Goal: Task Accomplishment & Management: Manage account settings

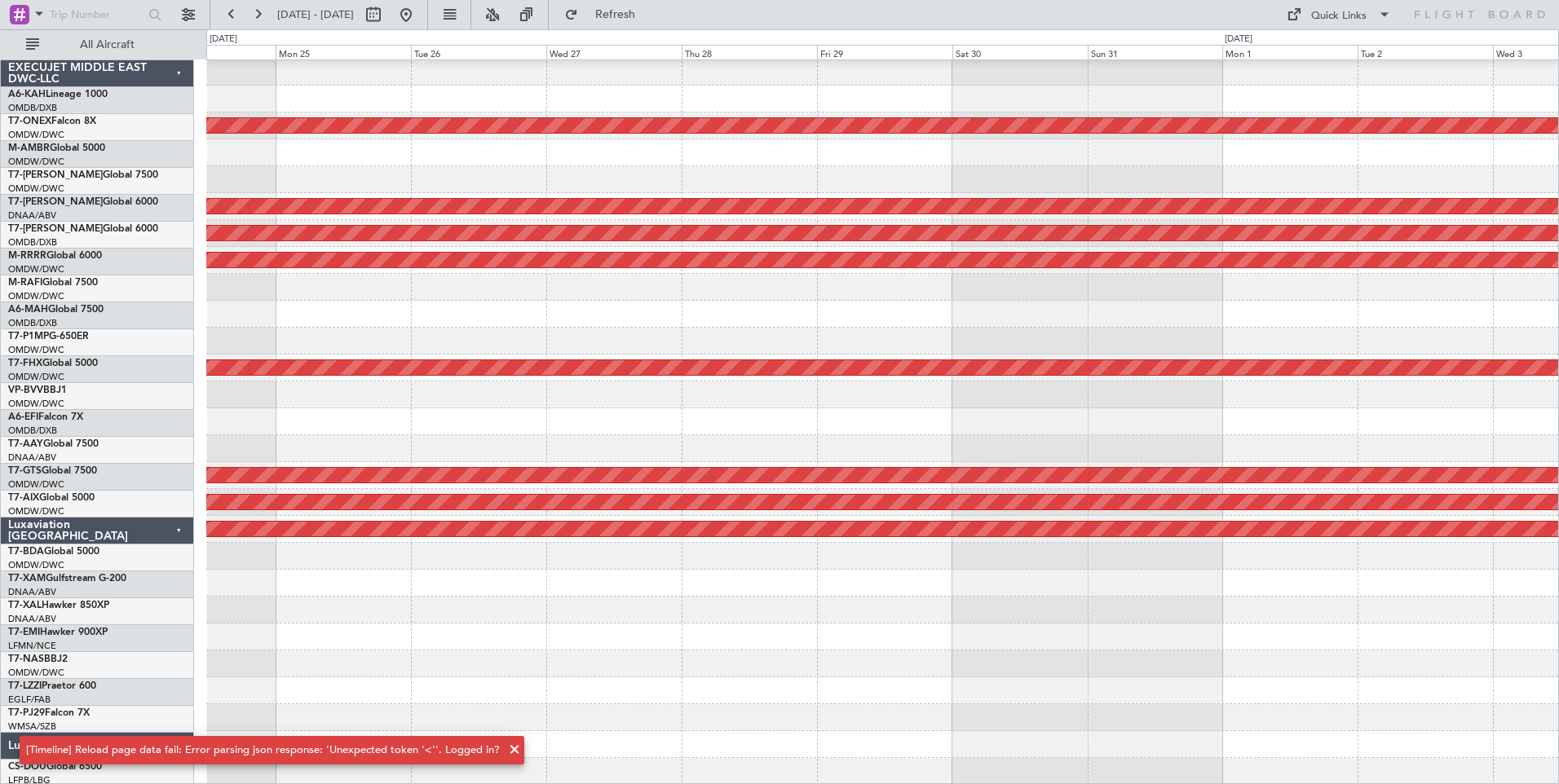
scroll to position [82, 0]
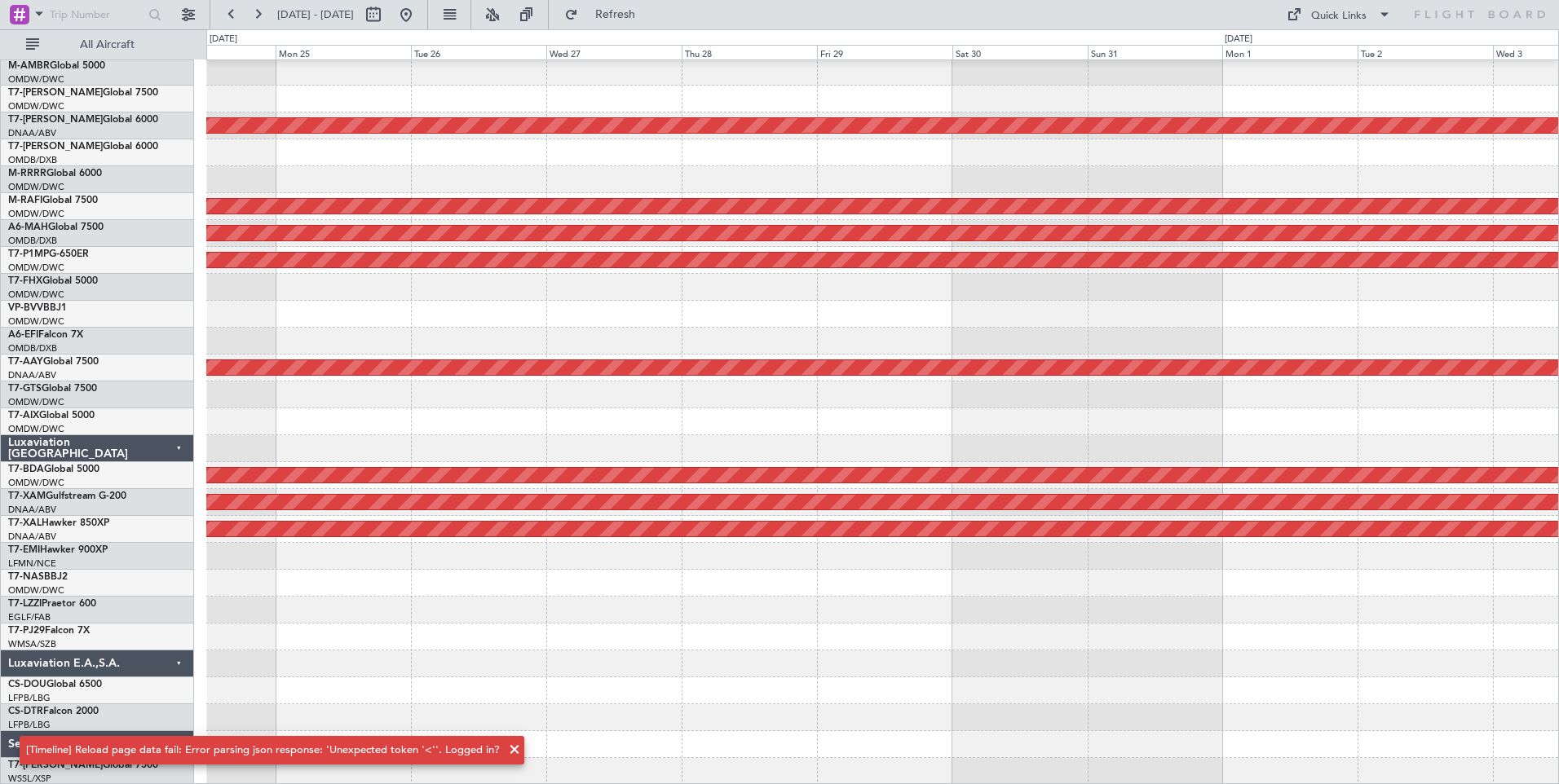
click at [505, 748] on span at bounding box center [515, 749] width 20 height 20
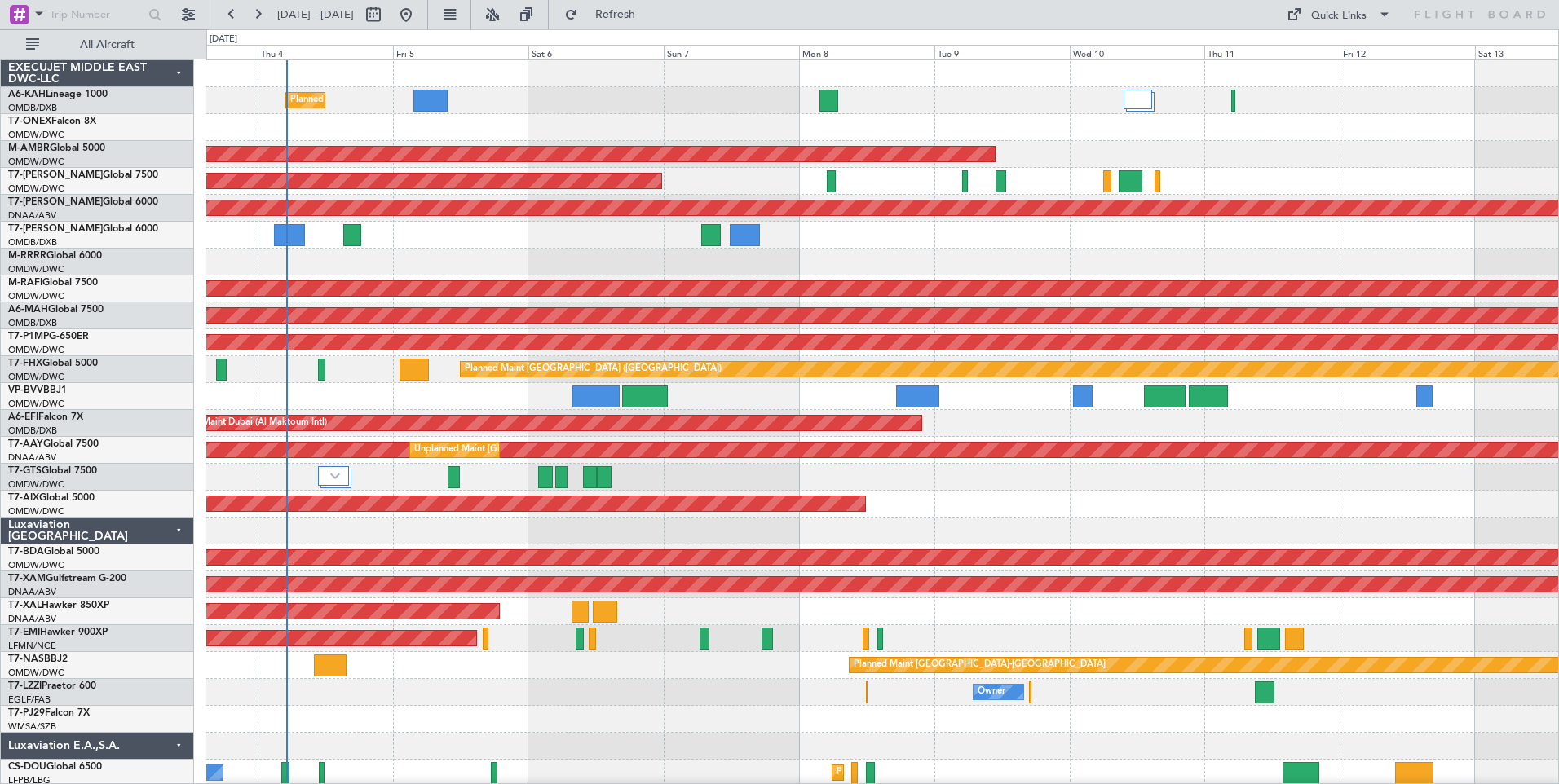
click at [356, 514] on div "Planned Maint Dubai (Al Maktoum Intl) Planned Maint Nurnberg AOG Maint [GEOGRAP…" at bounding box center [882, 490] width 1352 height 861
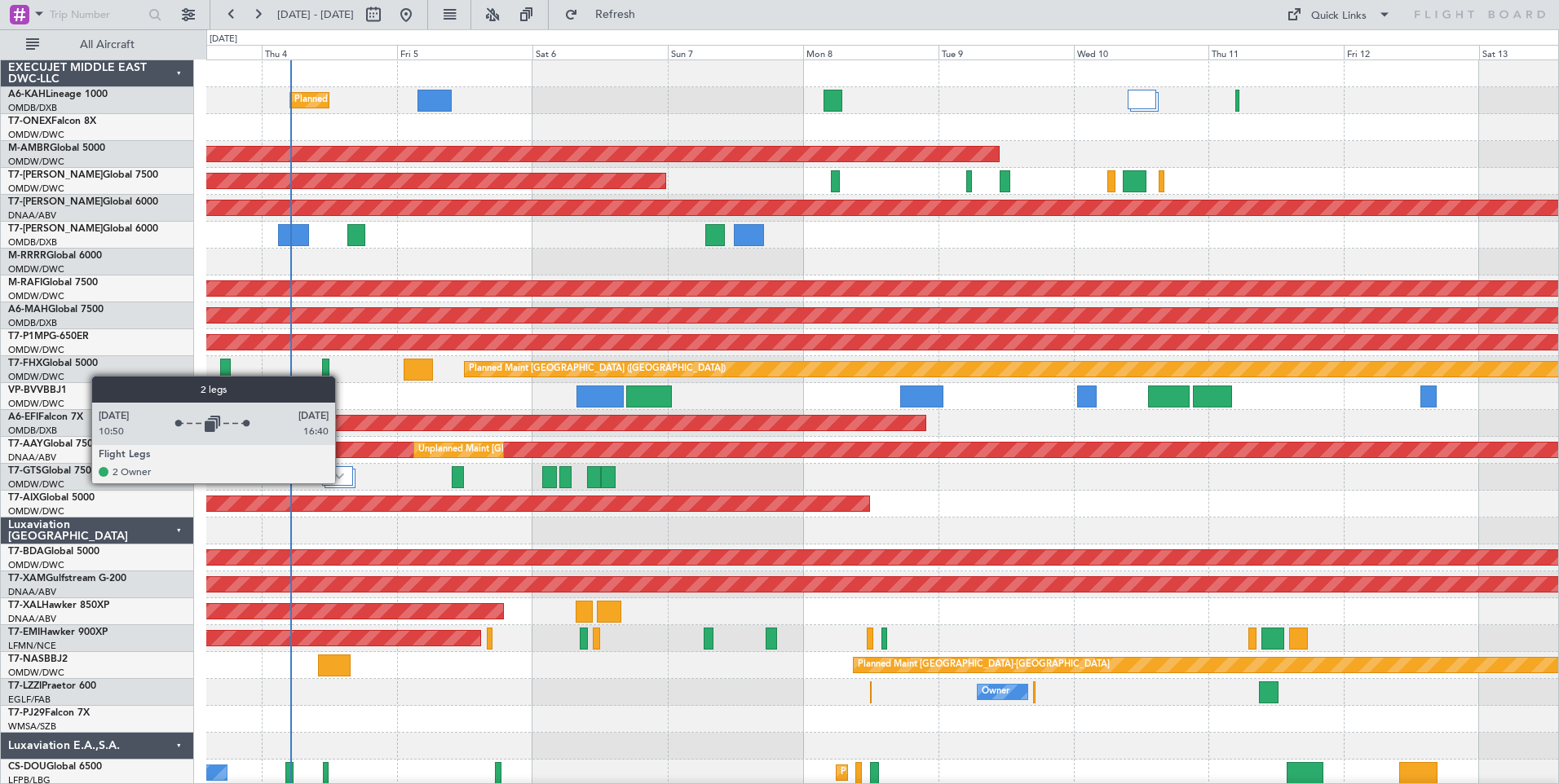
click at [342, 483] on div at bounding box center [337, 476] width 31 height 20
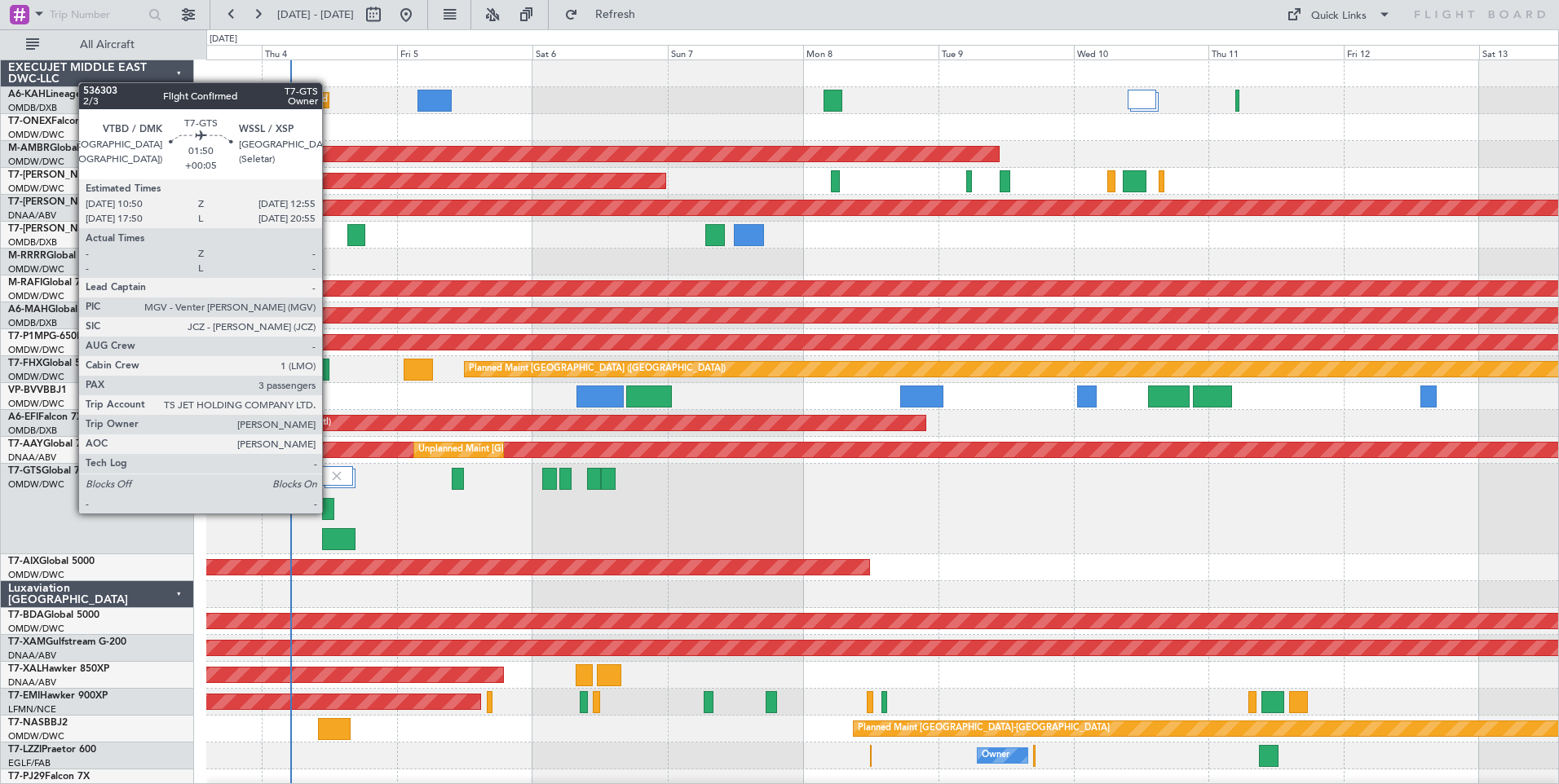
click at [329, 512] on div at bounding box center [328, 510] width 12 height 22
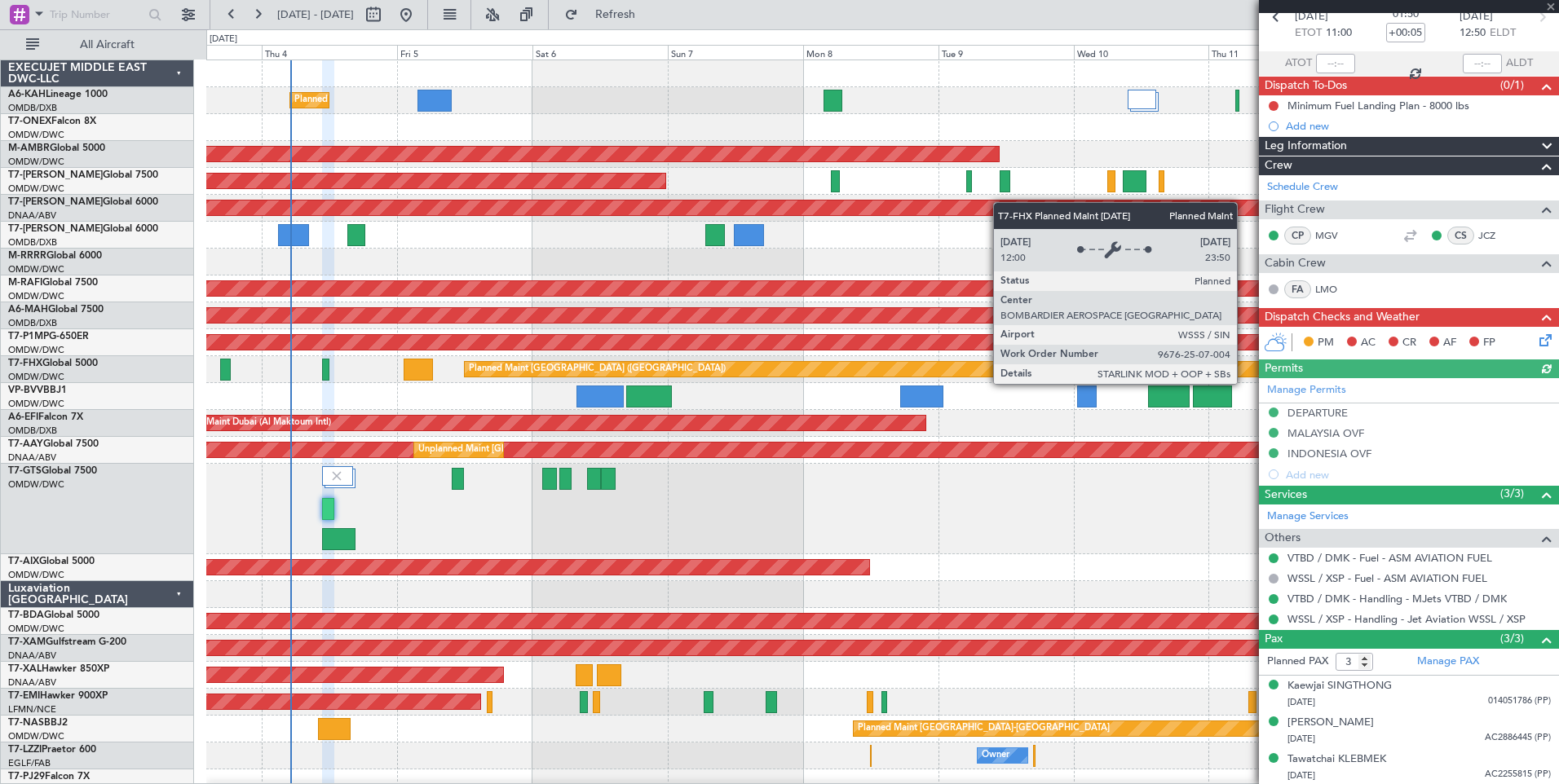
scroll to position [84, 0]
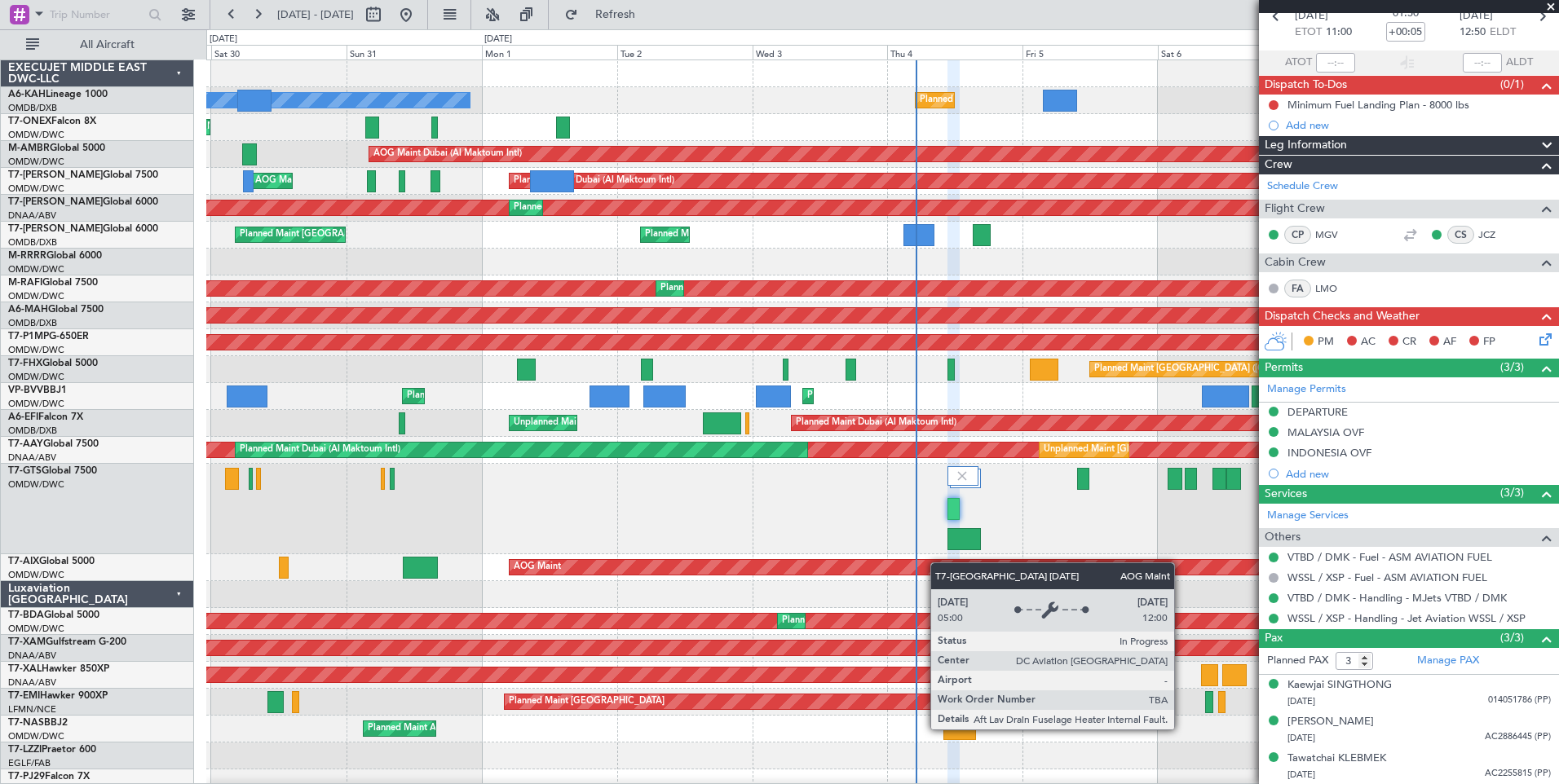
click at [1096, 566] on div "Planned Maint Dubai (Al Maktoum Intl) No Crew Planned Maint Dubai (Al Maktoum I…" at bounding box center [882, 495] width 1352 height 871
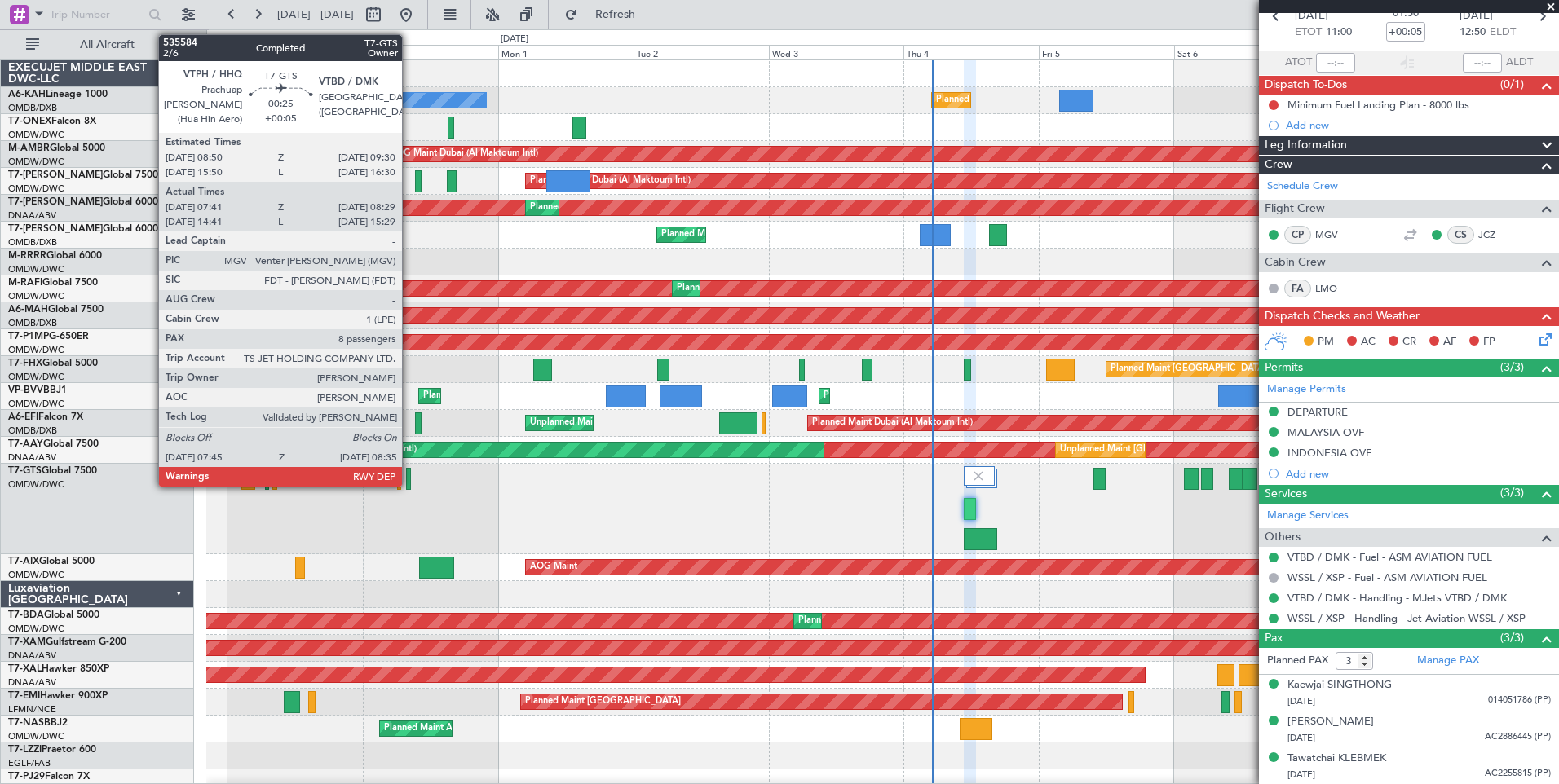
click at [410, 480] on div at bounding box center [408, 479] width 5 height 22
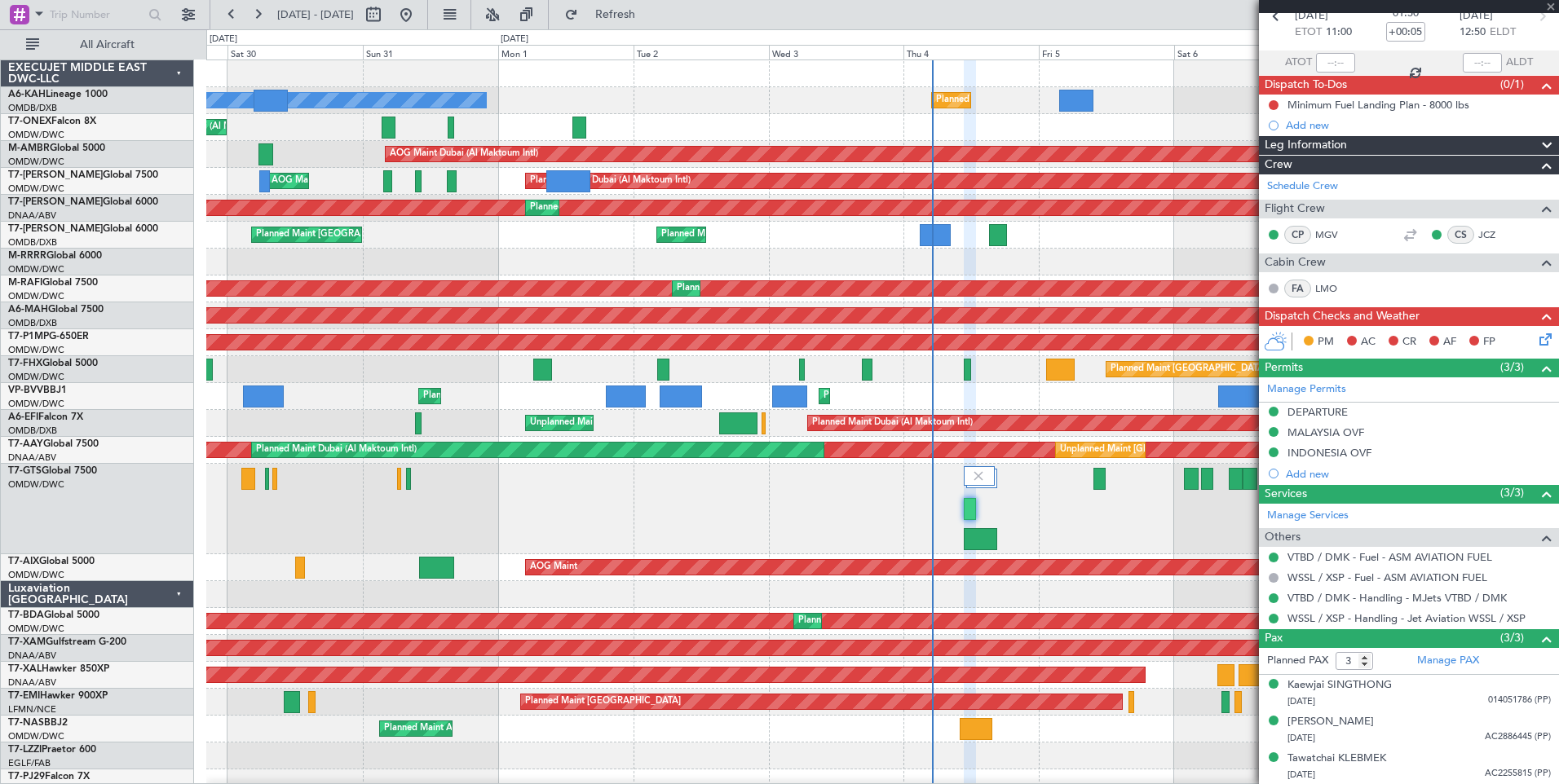
type input "07:51"
type input "08:24"
type input "8"
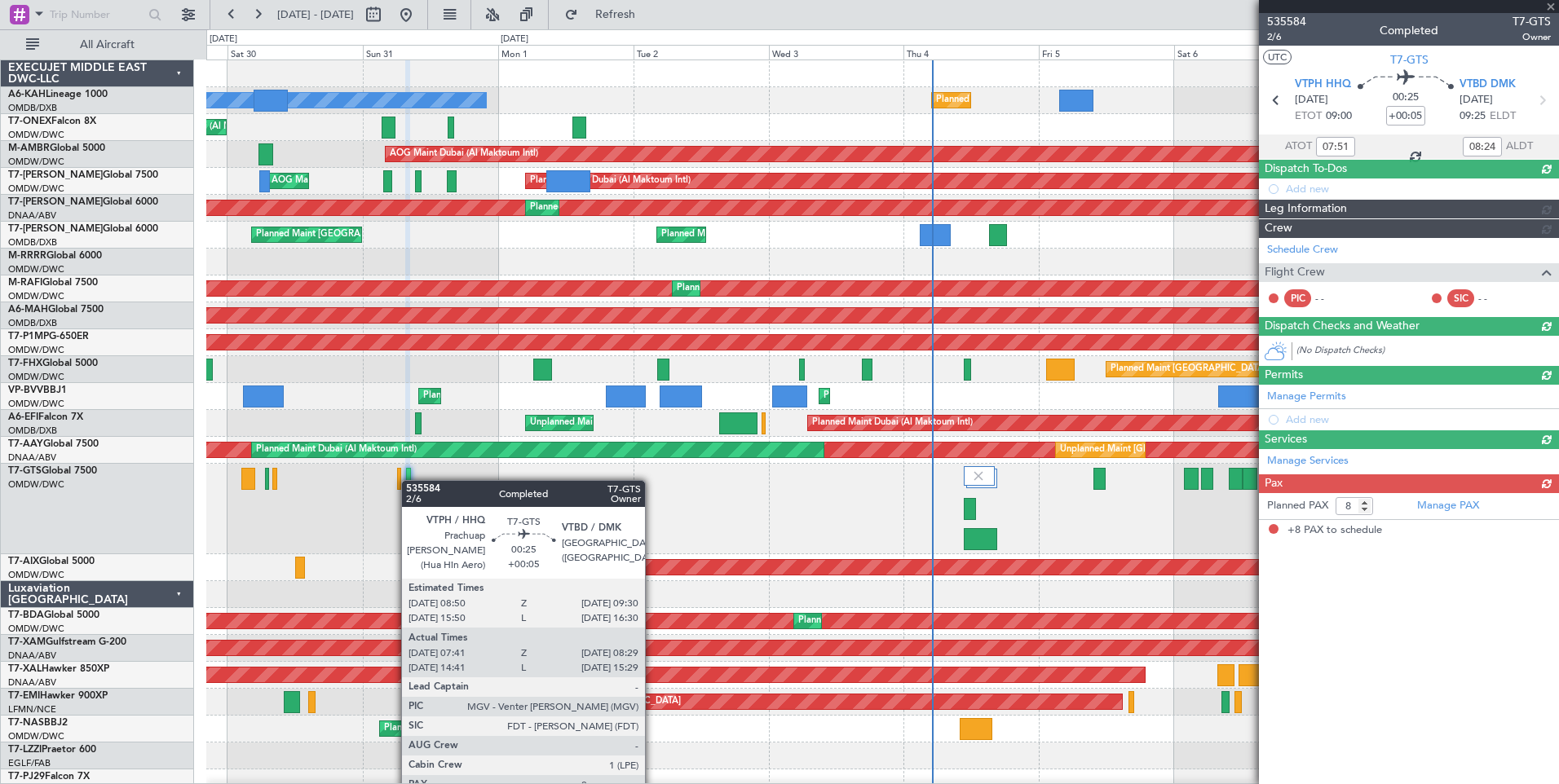
scroll to position [0, 0]
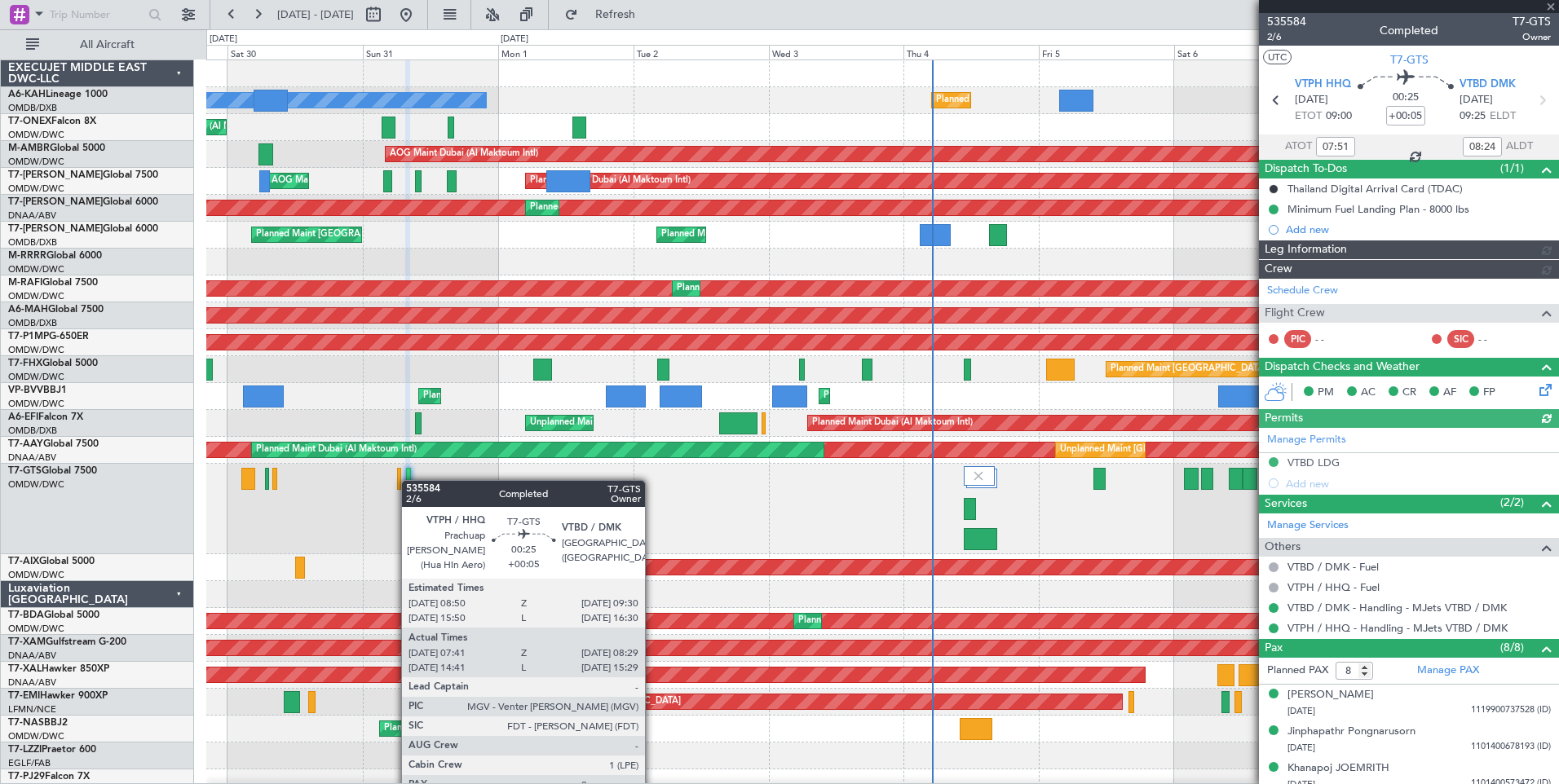
type input "Anita Mani (ANI)"
type input "7169"
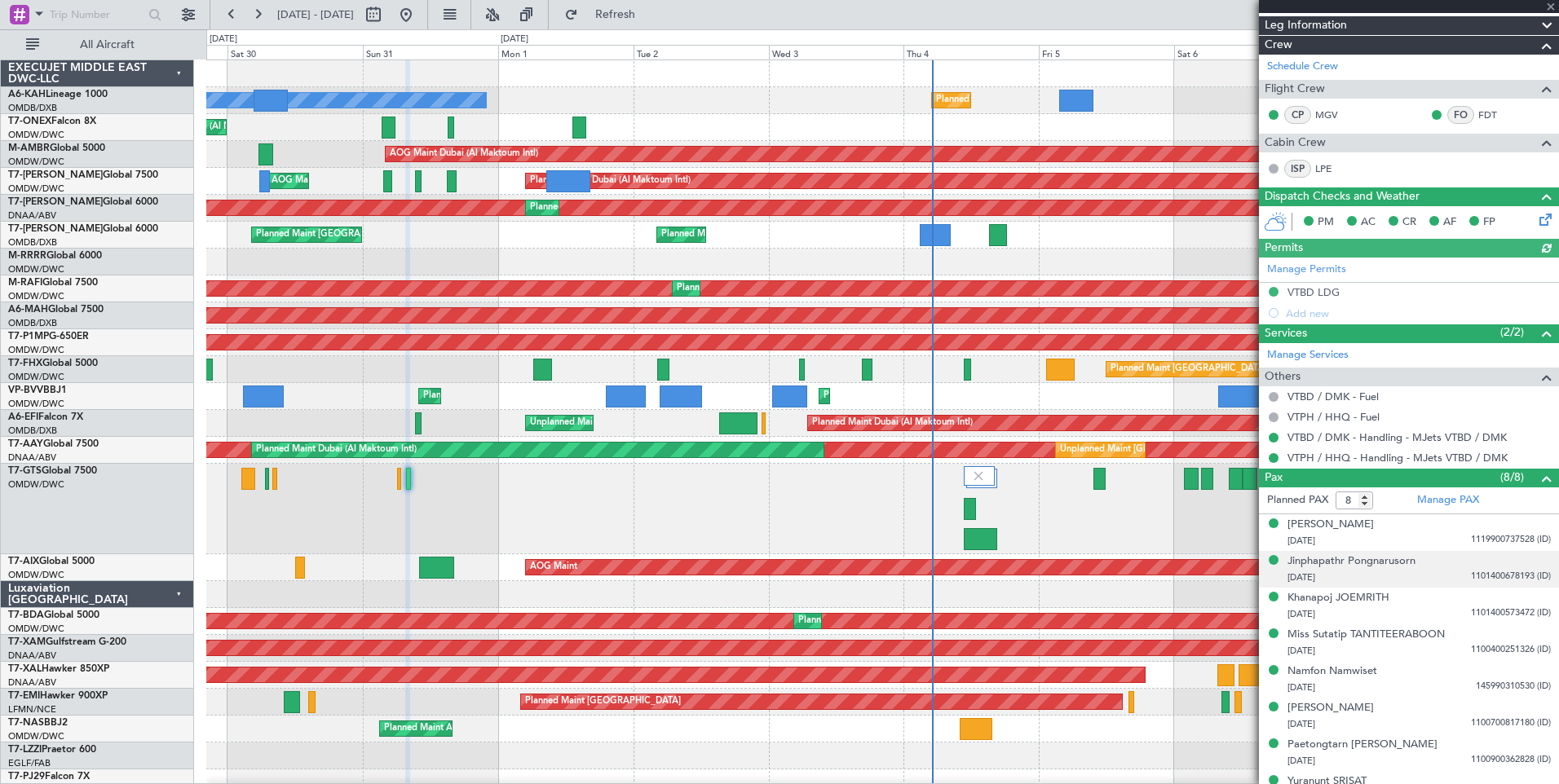
scroll to position [247, 0]
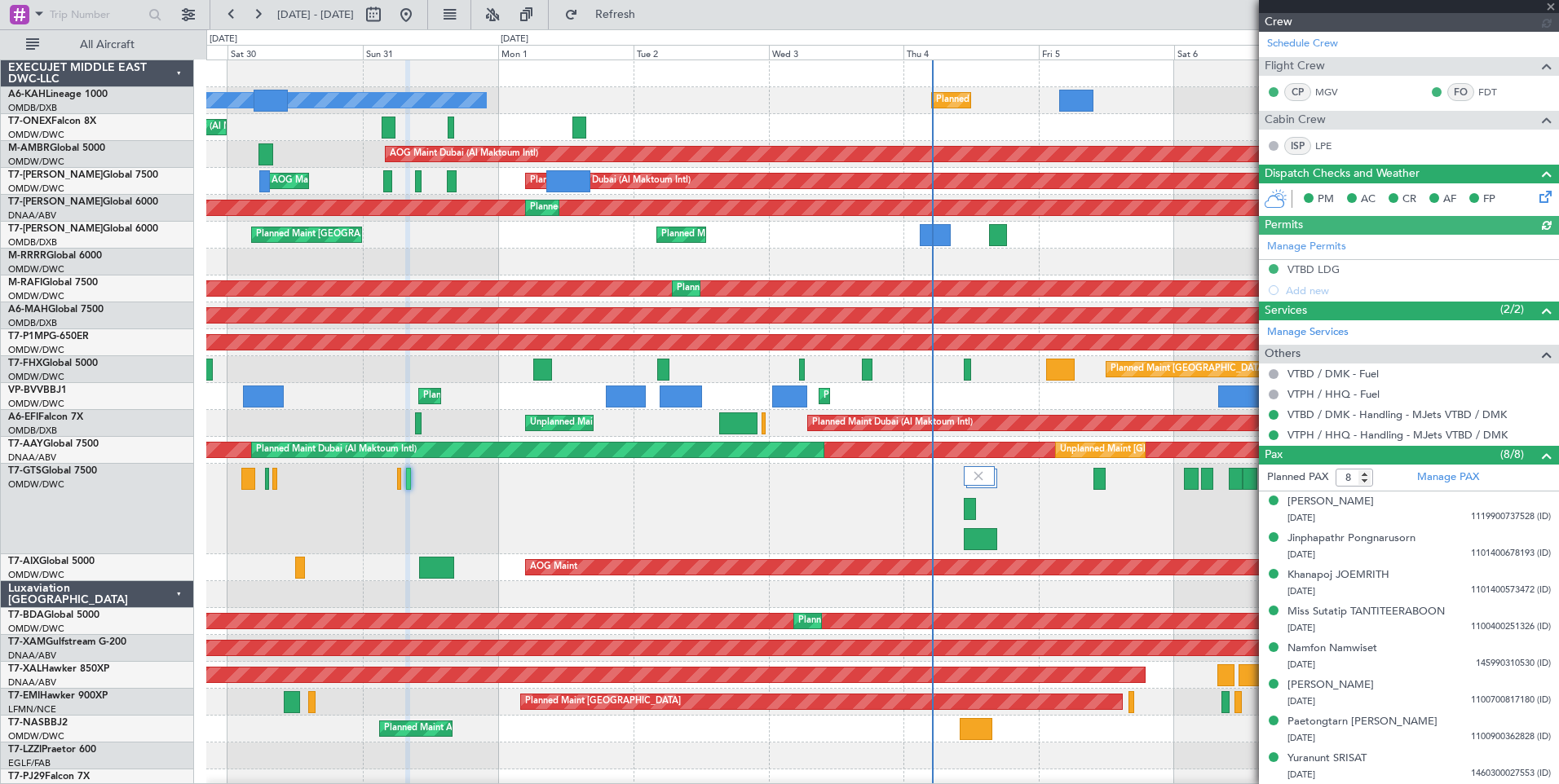
type input "Anita Mani (ANI)"
type input "7169"
click at [1553, 8] on span at bounding box center [1551, 7] width 16 height 15
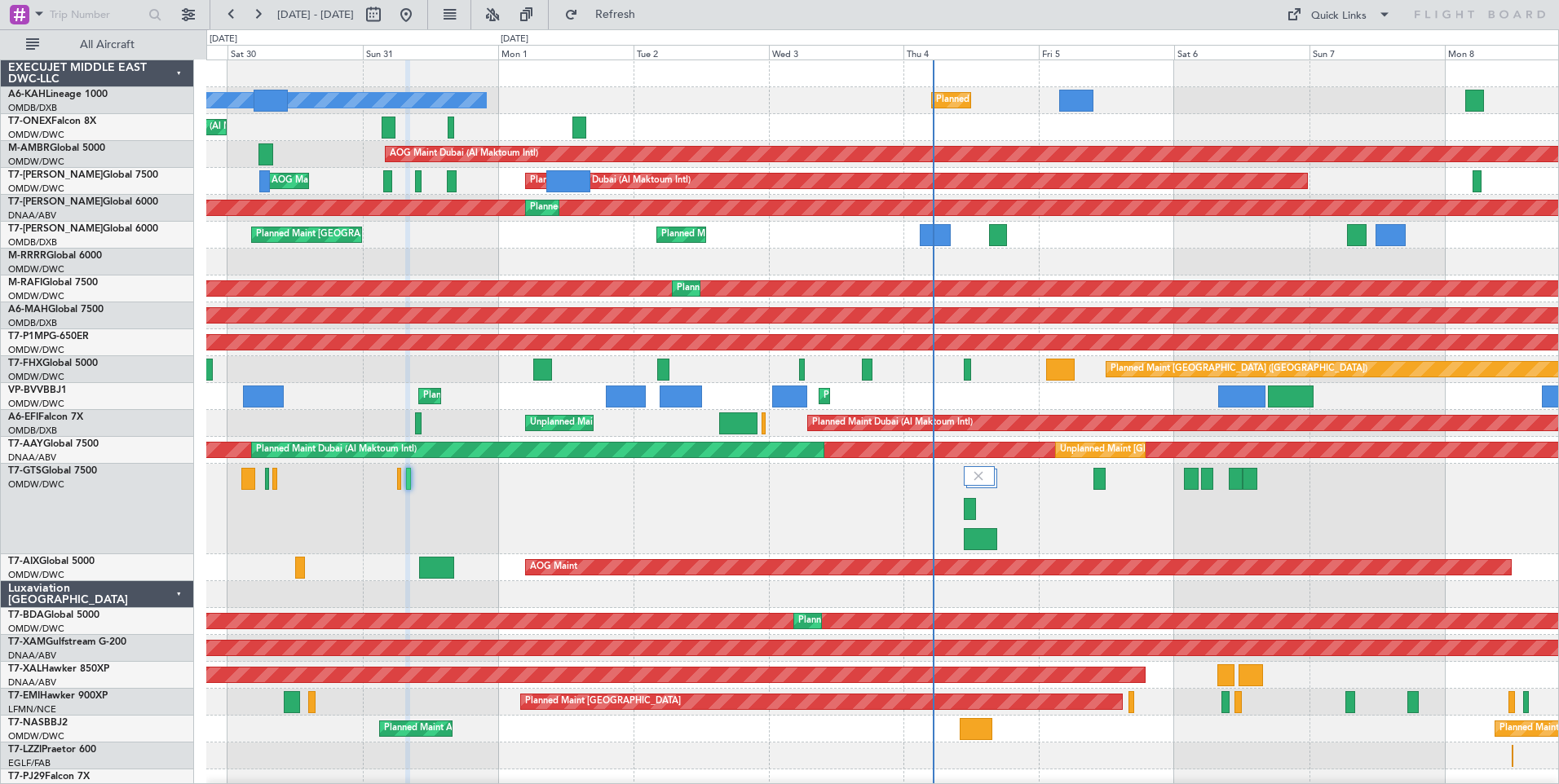
type input "0"
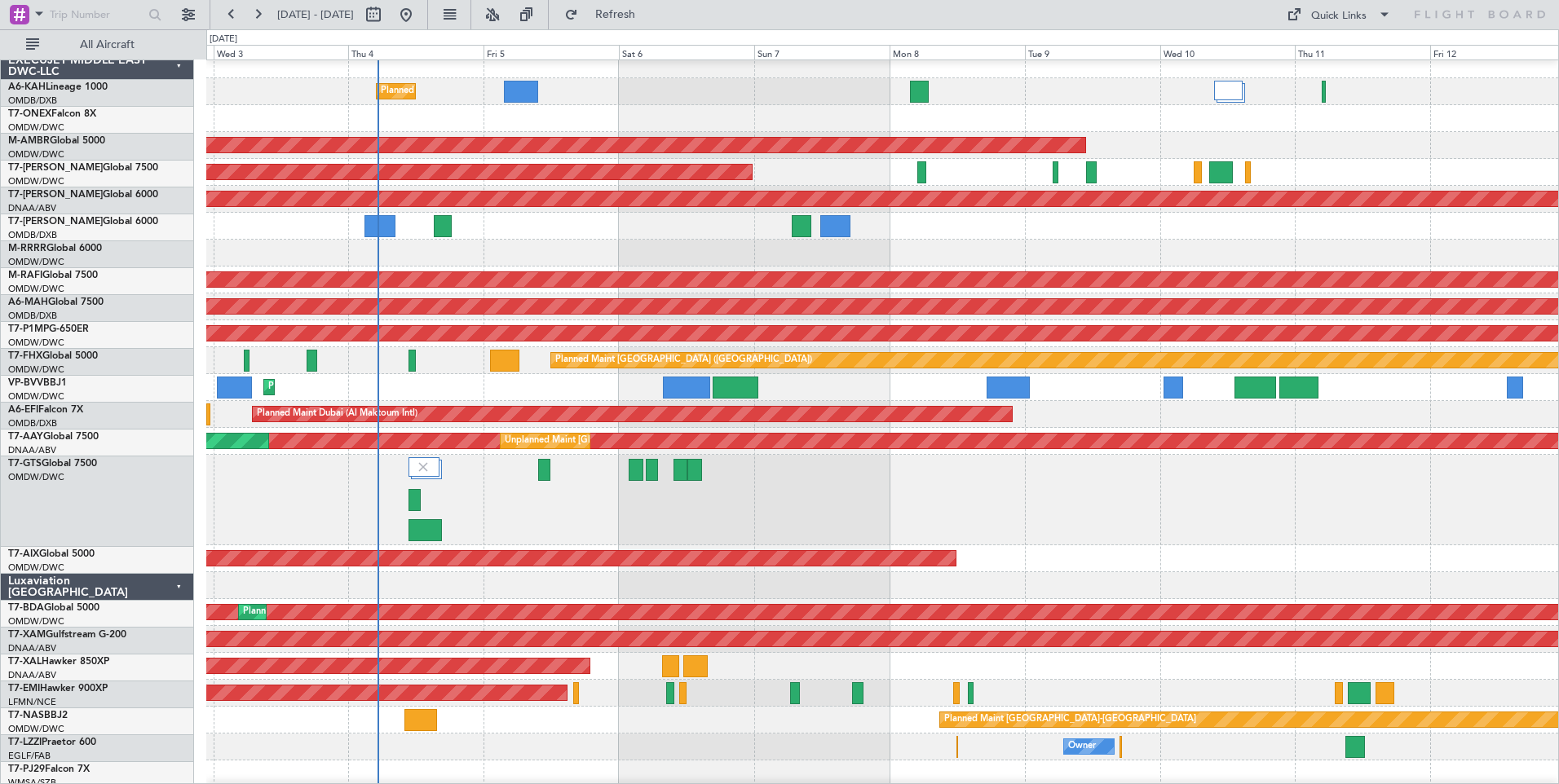
click at [861, 584] on div at bounding box center [882, 586] width 1352 height 27
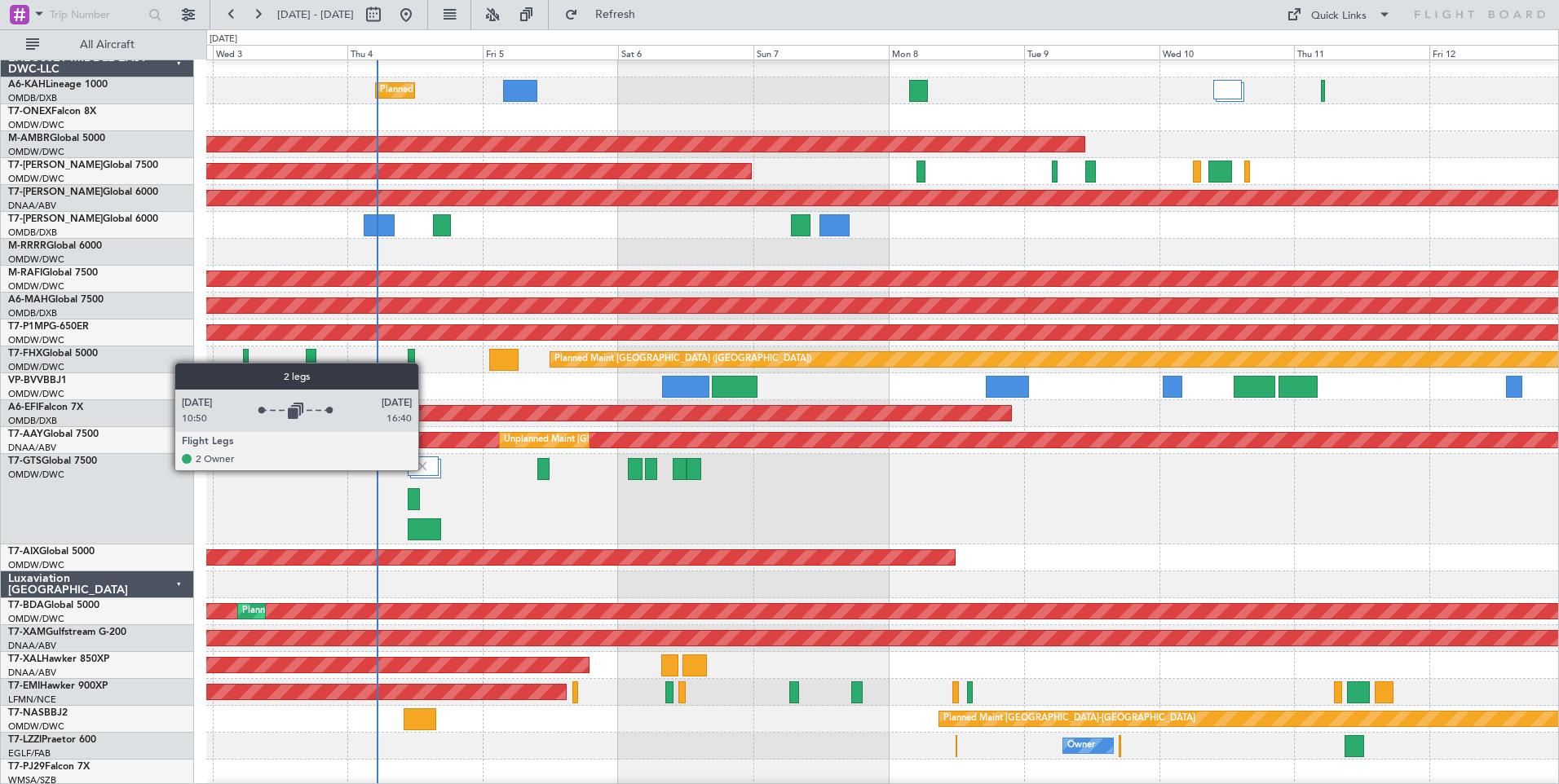
click at [426, 470] on img at bounding box center [423, 467] width 15 height 15
